Goal: Task Accomplishment & Management: Complete application form

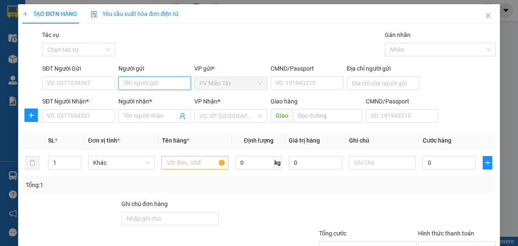
click at [142, 85] on input "Người gửi" at bounding box center [154, 83] width 73 height 13
click at [74, 121] on input "SĐT Người Nhận *" at bounding box center [78, 116] width 73 height 13
click at [182, 161] on input "text" at bounding box center [194, 162] width 67 height 13
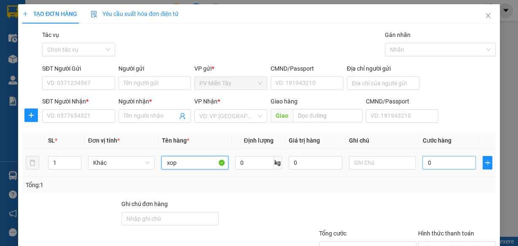
type input "xop"
click at [454, 164] on input "0" at bounding box center [448, 162] width 53 height 13
type input "7"
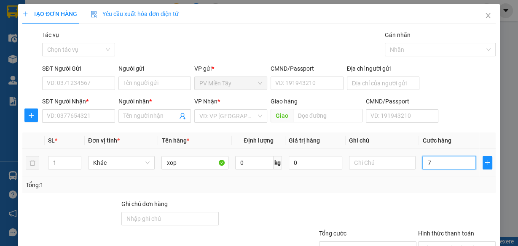
type input "70"
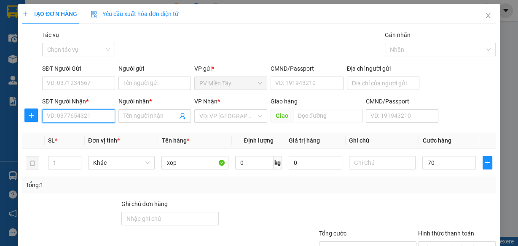
type input "70.000"
click at [60, 113] on input "SĐT Người Nhận *" at bounding box center [78, 116] width 73 height 13
type input "0907182837"
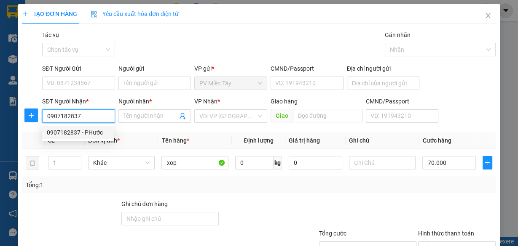
click at [76, 136] on div "0907182837 - PHước" at bounding box center [78, 132] width 62 height 9
type input "0913924515 a Thong"
type input "PHước"
type input "ẹo ông từ"
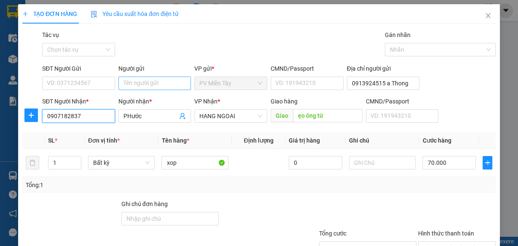
type input "0907182837"
click at [138, 83] on input "Người gửi" at bounding box center [154, 83] width 73 height 13
type input "tx tuan e"
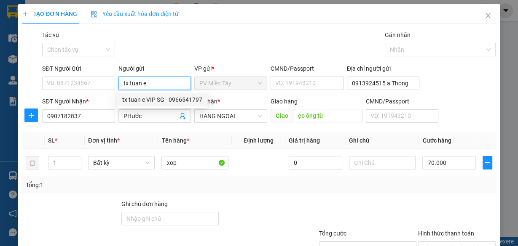
click at [147, 102] on div "tx tuan e VIP SG - 0966541797" at bounding box center [162, 99] width 80 height 9
type input "0966541797"
type input "tx tuan e VIP SG"
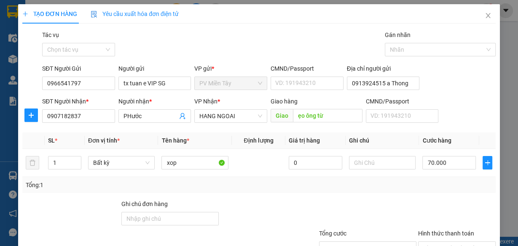
click at [425, 188] on div "Tổng: 1" at bounding box center [259, 185] width 466 height 9
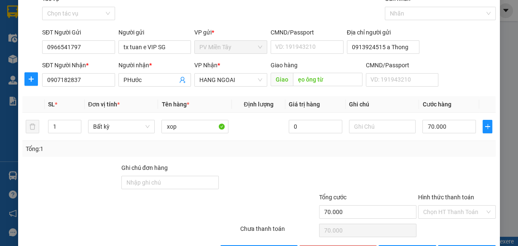
scroll to position [64, 0]
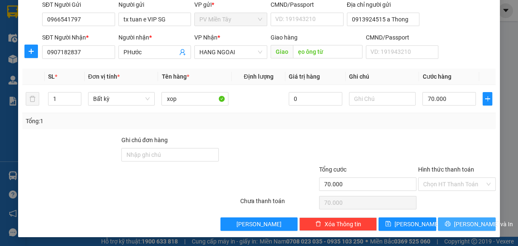
click at [458, 225] on span "[PERSON_NAME] và In" at bounding box center [483, 224] width 59 height 9
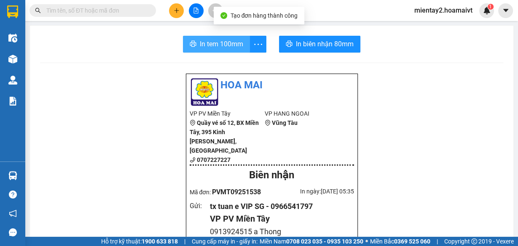
click at [228, 42] on span "In tem 100mm" at bounding box center [221, 44] width 43 height 11
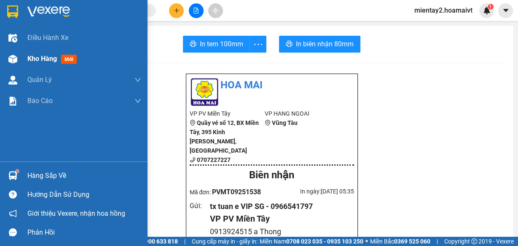
click at [30, 56] on span "Kho hàng" at bounding box center [41, 59] width 29 height 8
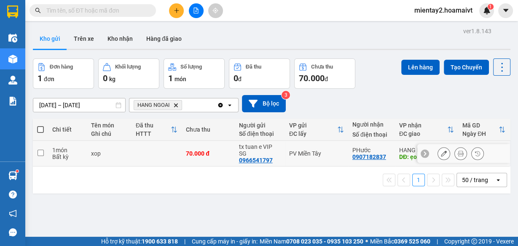
click at [152, 152] on td at bounding box center [156, 154] width 50 height 26
checkbox input "true"
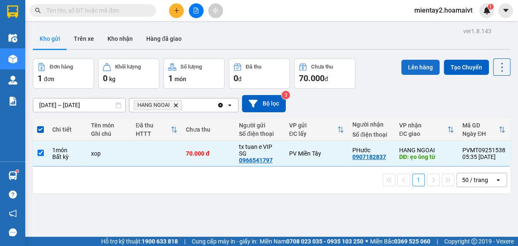
click at [416, 72] on button "Lên hàng" at bounding box center [420, 67] width 38 height 15
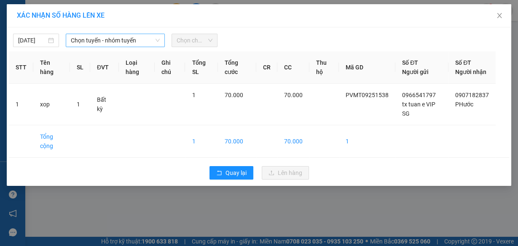
click at [109, 41] on span "Chọn tuyến - nhóm tuyến" at bounding box center [115, 40] width 89 height 13
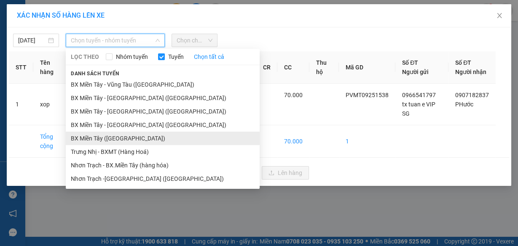
click at [114, 136] on li "BX Miền Tây ([GEOGRAPHIC_DATA])" at bounding box center [163, 138] width 194 height 13
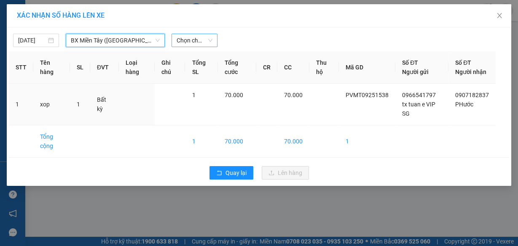
click at [195, 38] on span "Chọn chuyến" at bounding box center [195, 40] width 36 height 13
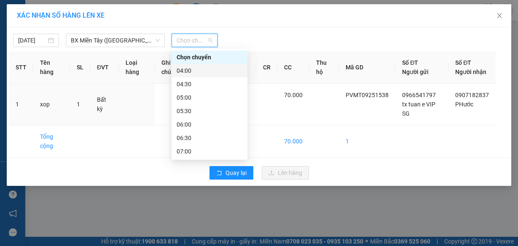
click at [202, 70] on div "04:00" at bounding box center [210, 70] width 66 height 9
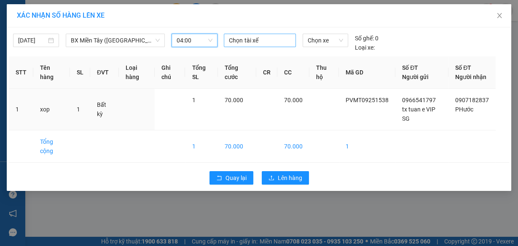
click at [254, 41] on div at bounding box center [259, 40] width 67 height 10
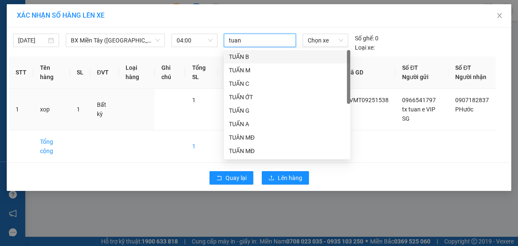
type input "tuan e"
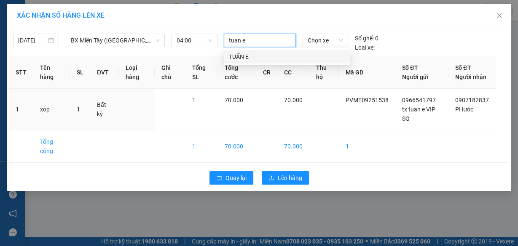
click at [250, 59] on div "TUẤN E" at bounding box center [287, 56] width 116 height 9
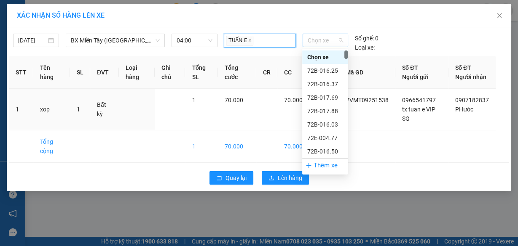
click at [310, 44] on span "Chọn xe" at bounding box center [325, 40] width 35 height 13
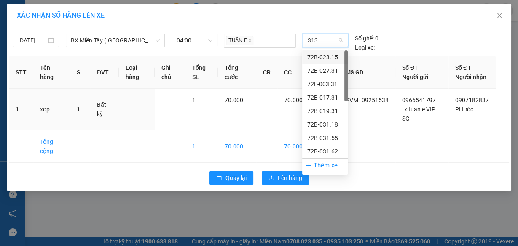
type input "3131"
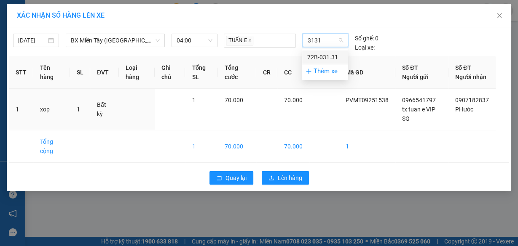
click at [319, 57] on div "72B-031.31" at bounding box center [324, 57] width 35 height 9
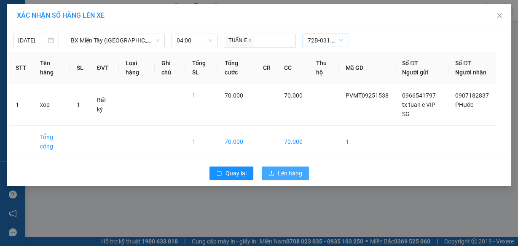
click at [294, 178] on span "Lên hàng" at bounding box center [290, 173] width 24 height 9
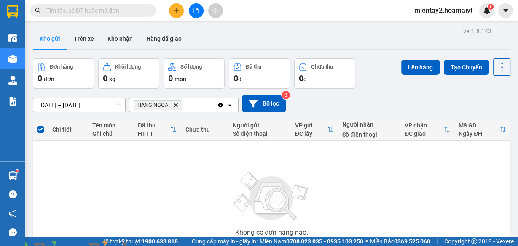
click at [177, 9] on icon "plus" at bounding box center [177, 11] width 6 height 6
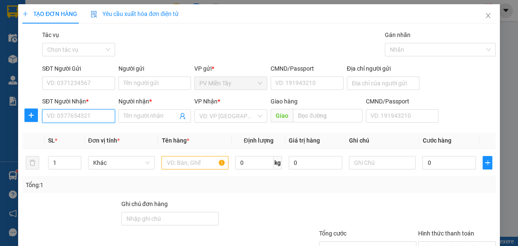
click at [73, 116] on input "SĐT Người Nhận *" at bounding box center [78, 116] width 73 height 13
paste input "0967248299"
type input "0967248299"
click at [91, 114] on input "0967248299" at bounding box center [78, 116] width 73 height 13
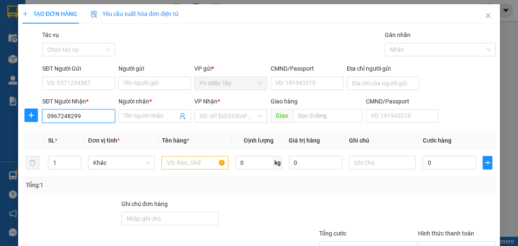
click at [84, 118] on input "0967248299" at bounding box center [78, 116] width 73 height 13
click at [84, 131] on div "0967248299 - sang" at bounding box center [78, 132] width 62 height 9
type input "sang"
type input "my xuan"
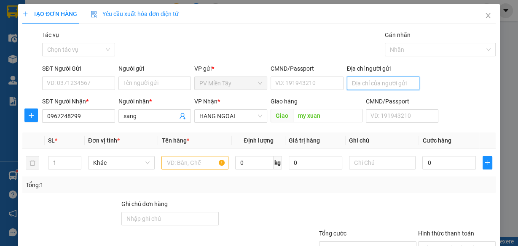
click at [360, 81] on input "Địa chỉ người gửi" at bounding box center [383, 83] width 73 height 13
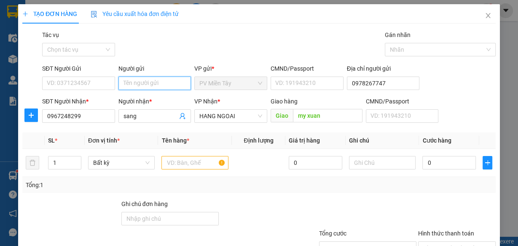
click at [135, 83] on input "Người gửi" at bounding box center [154, 83] width 73 height 13
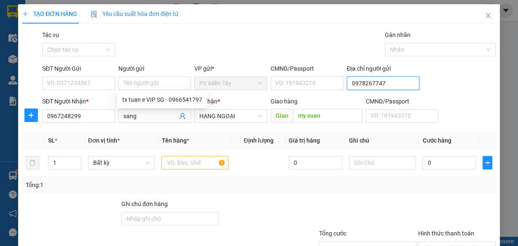
click at [380, 83] on input "0978267747" at bounding box center [383, 83] width 73 height 13
drag, startPoint x: 380, startPoint y: 83, endPoint x: 378, endPoint y: 88, distance: 6.0
click at [380, 83] on input "0978267747" at bounding box center [383, 83] width 73 height 13
click at [377, 85] on input "0978267747" at bounding box center [383, 83] width 73 height 13
click at [377, 84] on input "0978267747" at bounding box center [383, 83] width 73 height 13
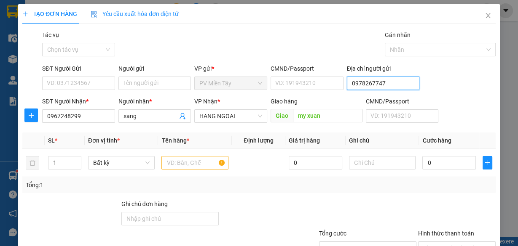
click at [380, 84] on input "0978267747" at bounding box center [383, 83] width 73 height 13
type input "0978267747 Nga"
click at [166, 78] on input "Người gửi" at bounding box center [154, 83] width 73 height 13
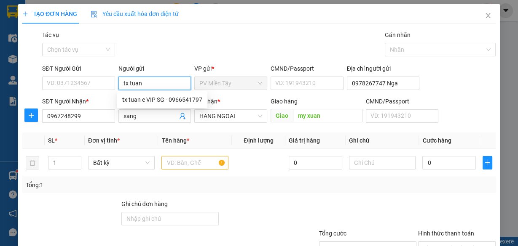
type input "tx tuan a"
click at [152, 100] on div "tx tuan a - 0903694045" at bounding box center [153, 99] width 62 height 9
type input "0903694045"
type input "tx tuan a"
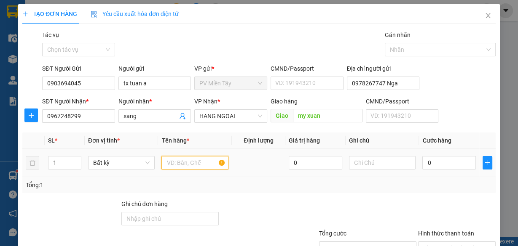
click at [178, 164] on input "text" at bounding box center [194, 162] width 67 height 13
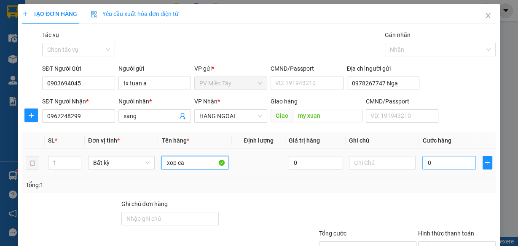
type input "xop ca"
click at [441, 166] on input "0" at bounding box center [448, 162] width 53 height 13
type input "8"
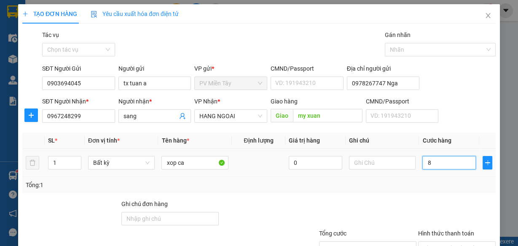
type input "80"
type input "80.000"
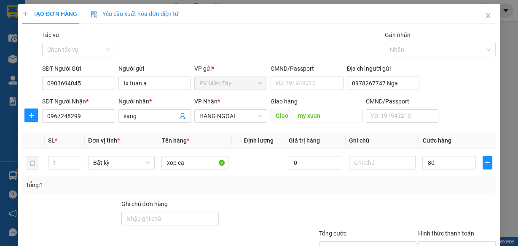
type input "80.000"
click at [409, 189] on div "Tổng: 1" at bounding box center [259, 185] width 466 height 9
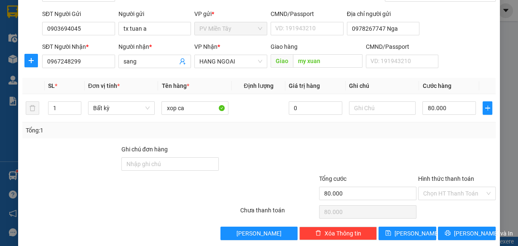
scroll to position [64, 0]
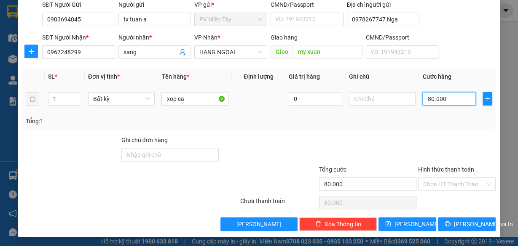
click at [432, 102] on input "80.000" at bounding box center [448, 98] width 53 height 13
type input "1"
type input "10"
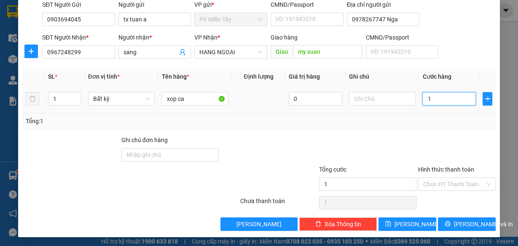
type input "10"
type input "100"
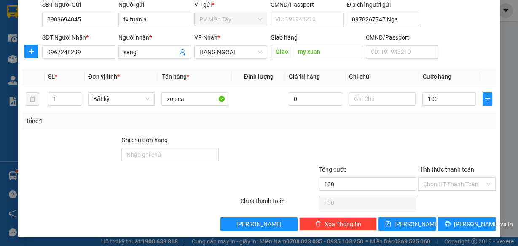
type input "100.000"
click at [431, 124] on div "Tổng: 1" at bounding box center [259, 121] width 466 height 9
click at [467, 225] on span "[PERSON_NAME] và In" at bounding box center [483, 224] width 59 height 9
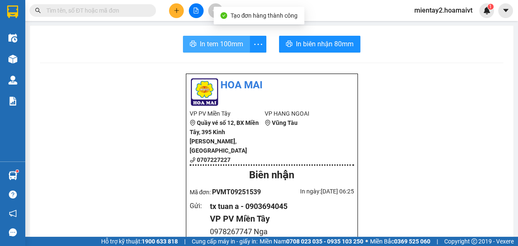
click at [225, 47] on span "In tem 100mm" at bounding box center [221, 44] width 43 height 11
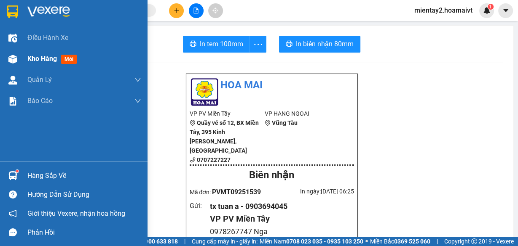
click at [39, 61] on span "Kho hàng" at bounding box center [41, 59] width 29 height 8
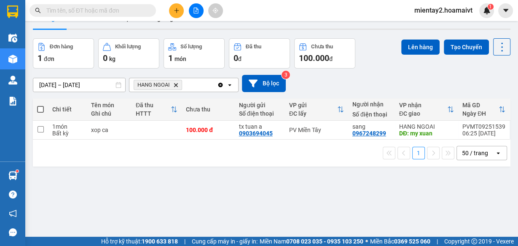
scroll to position [38, 0]
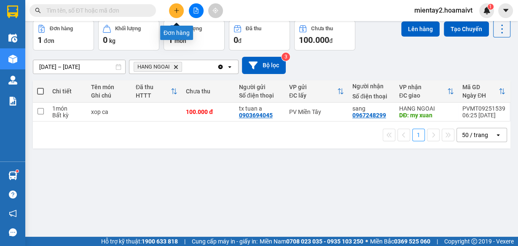
click at [174, 9] on icon "plus" at bounding box center [177, 11] width 6 height 6
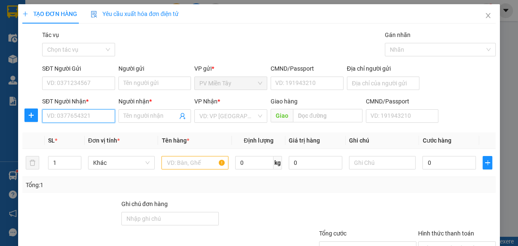
click at [107, 113] on input "SĐT Người Nhận *" at bounding box center [78, 116] width 73 height 13
type input "0399836"
click at [81, 130] on div "0399836037 - vien" at bounding box center [78, 132] width 62 height 9
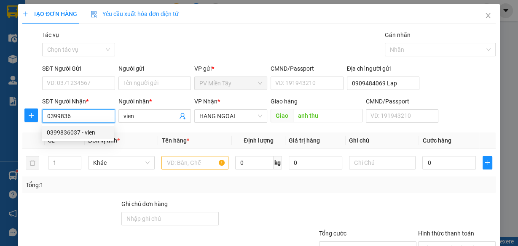
type input "0909484069 Lap"
type input "0399836037"
type input "vien"
type input "anh thu"
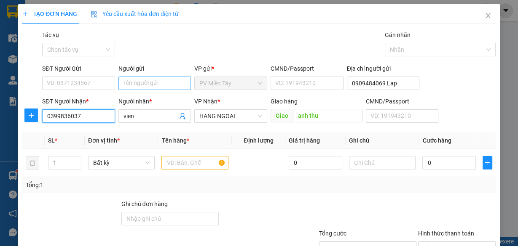
type input "0399836037"
click at [144, 84] on input "Người gửi" at bounding box center [154, 83] width 73 height 13
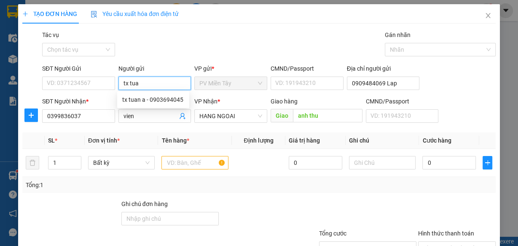
type input "tx tuan"
click at [152, 101] on div "tx tuan a - 0903694045" at bounding box center [153, 99] width 62 height 9
type input "0903694045"
type input "tx tuan a"
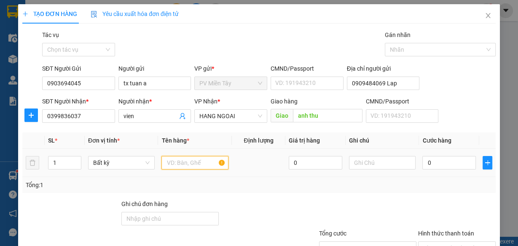
click at [191, 164] on input "text" at bounding box center [194, 162] width 67 height 13
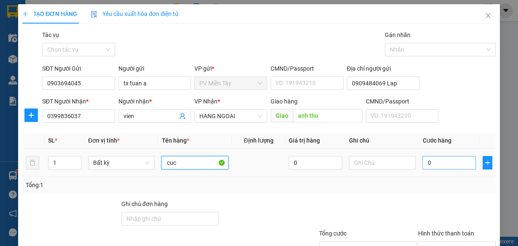
type input "cuc"
click at [430, 166] on input "0" at bounding box center [448, 162] width 53 height 13
type input "4"
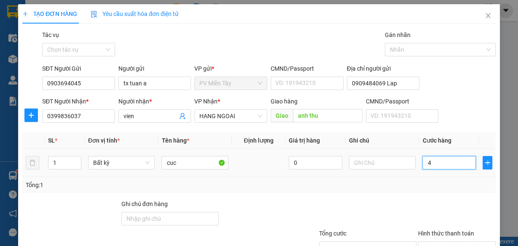
type input "40"
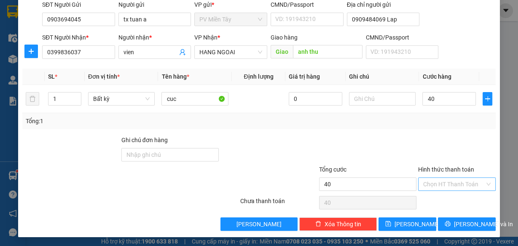
type input "40.000"
click at [447, 185] on input "Hình thức thanh toán" at bounding box center [454, 184] width 62 height 13
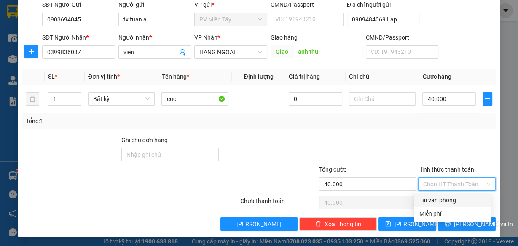
click at [443, 198] on div "Tại văn phòng" at bounding box center [452, 200] width 67 height 9
type input "0"
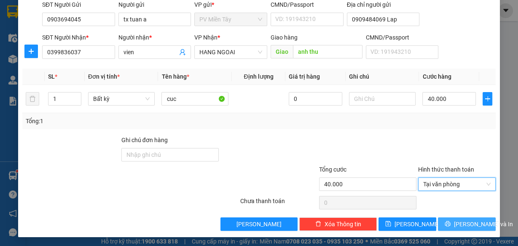
click at [465, 222] on span "[PERSON_NAME] và In" at bounding box center [483, 224] width 59 height 9
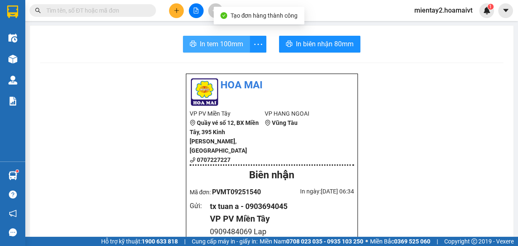
click at [223, 48] on span "In tem 100mm" at bounding box center [221, 44] width 43 height 11
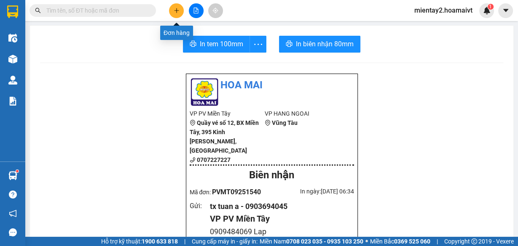
click at [177, 10] on icon "plus" at bounding box center [176, 10] width 5 height 0
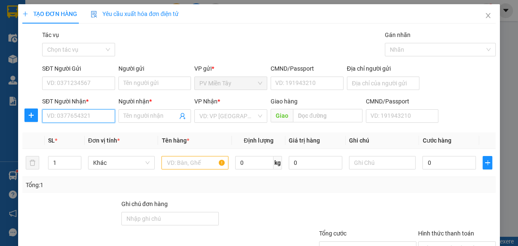
click at [67, 116] on input "SĐT Người Nhận *" at bounding box center [78, 116] width 73 height 13
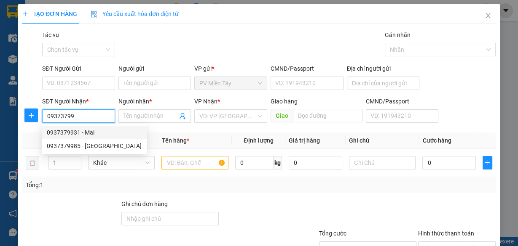
click at [76, 132] on div "0937379931 - Mai" at bounding box center [94, 132] width 95 height 9
type input "0937379931"
type input "Mai"
type input "Phu My"
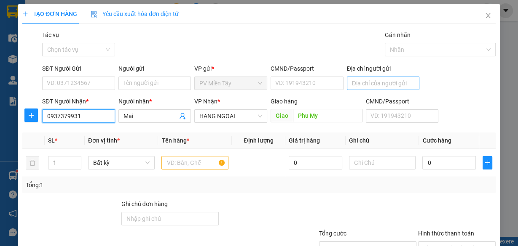
type input "0937379931"
click at [378, 83] on input "Địa chỉ người gửi" at bounding box center [383, 83] width 73 height 13
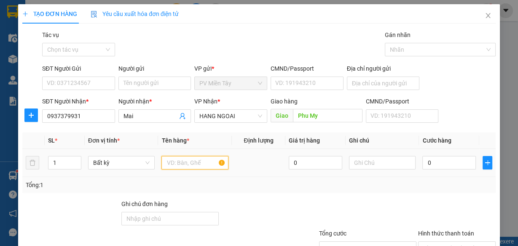
click at [190, 160] on input "text" at bounding box center [194, 162] width 67 height 13
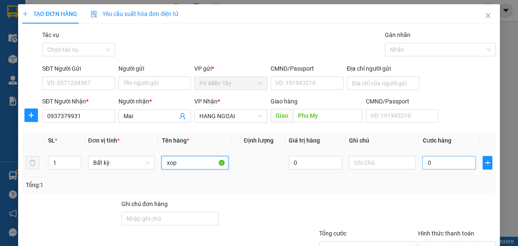
type input "xop"
click at [441, 160] on input "0" at bounding box center [448, 162] width 53 height 13
type input "4"
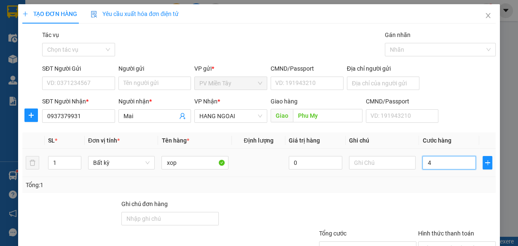
type input "40"
type input "4"
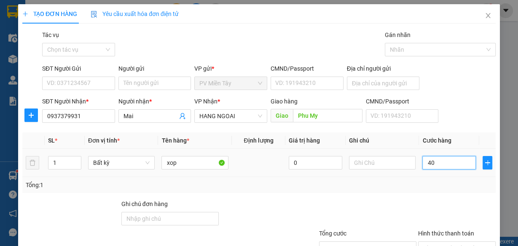
type input "4"
type input "0"
click at [431, 160] on input "0" at bounding box center [448, 162] width 53 height 13
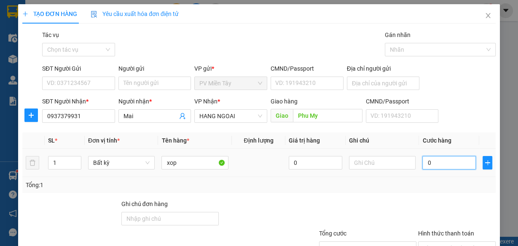
click at [431, 160] on input "0" at bounding box center [448, 162] width 53 height 13
click at [430, 160] on input "0" at bounding box center [448, 162] width 53 height 13
type input "6"
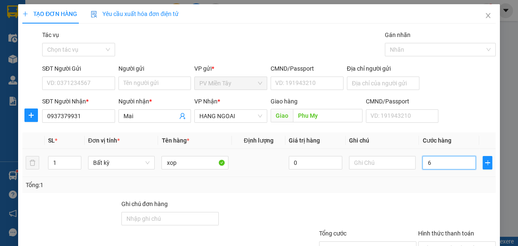
type input "60"
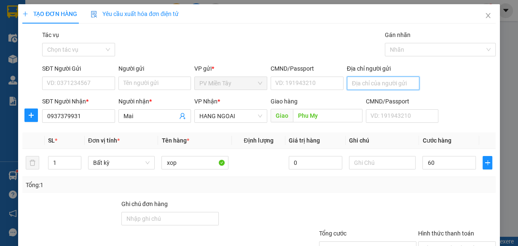
type input "60.000"
click at [388, 83] on input "Địa chỉ người gửi" at bounding box center [383, 83] width 73 height 13
type input "0904782274"
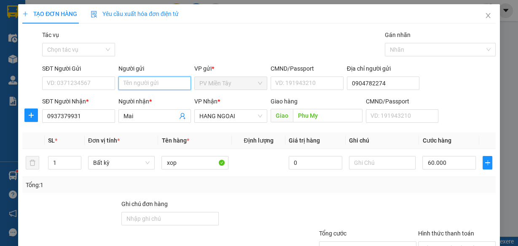
click at [179, 82] on input "Người gửi" at bounding box center [154, 83] width 73 height 13
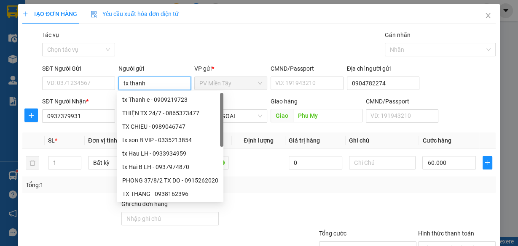
type input "tx thanh e"
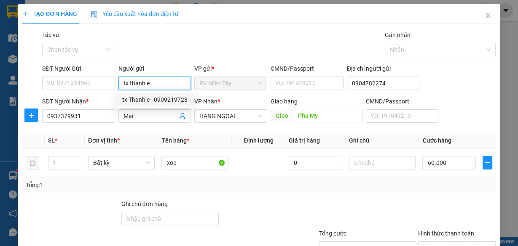
click at [165, 99] on div "tx Thanh e - 0909219723" at bounding box center [154, 99] width 65 height 9
type input "0909219723"
type input "tx Thanh e"
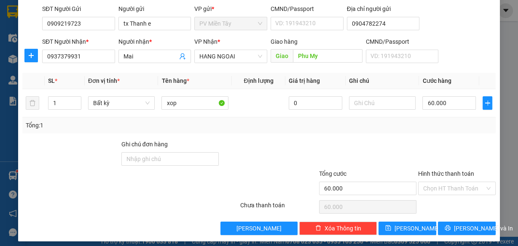
scroll to position [61, 0]
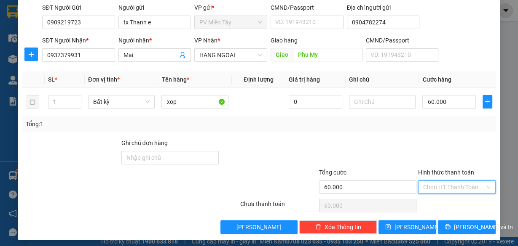
click at [448, 186] on input "Hình thức thanh toán" at bounding box center [454, 187] width 62 height 13
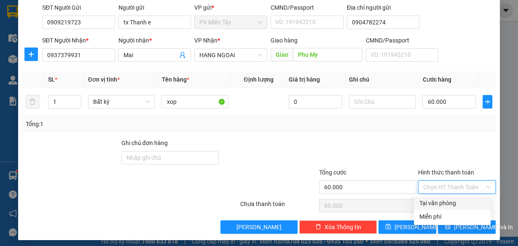
click at [451, 200] on div "Tại văn phòng" at bounding box center [452, 203] width 67 height 9
type input "0"
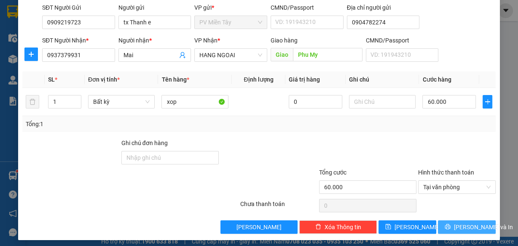
click at [468, 224] on span "[PERSON_NAME] và In" at bounding box center [483, 227] width 59 height 9
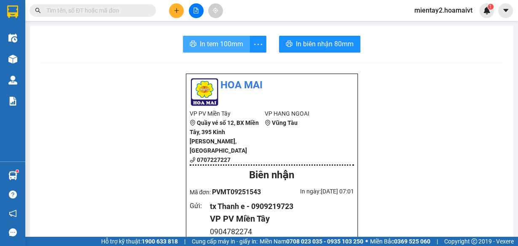
click at [231, 39] on span "In tem 100mm" at bounding box center [221, 44] width 43 height 11
